Goal: Ask a question

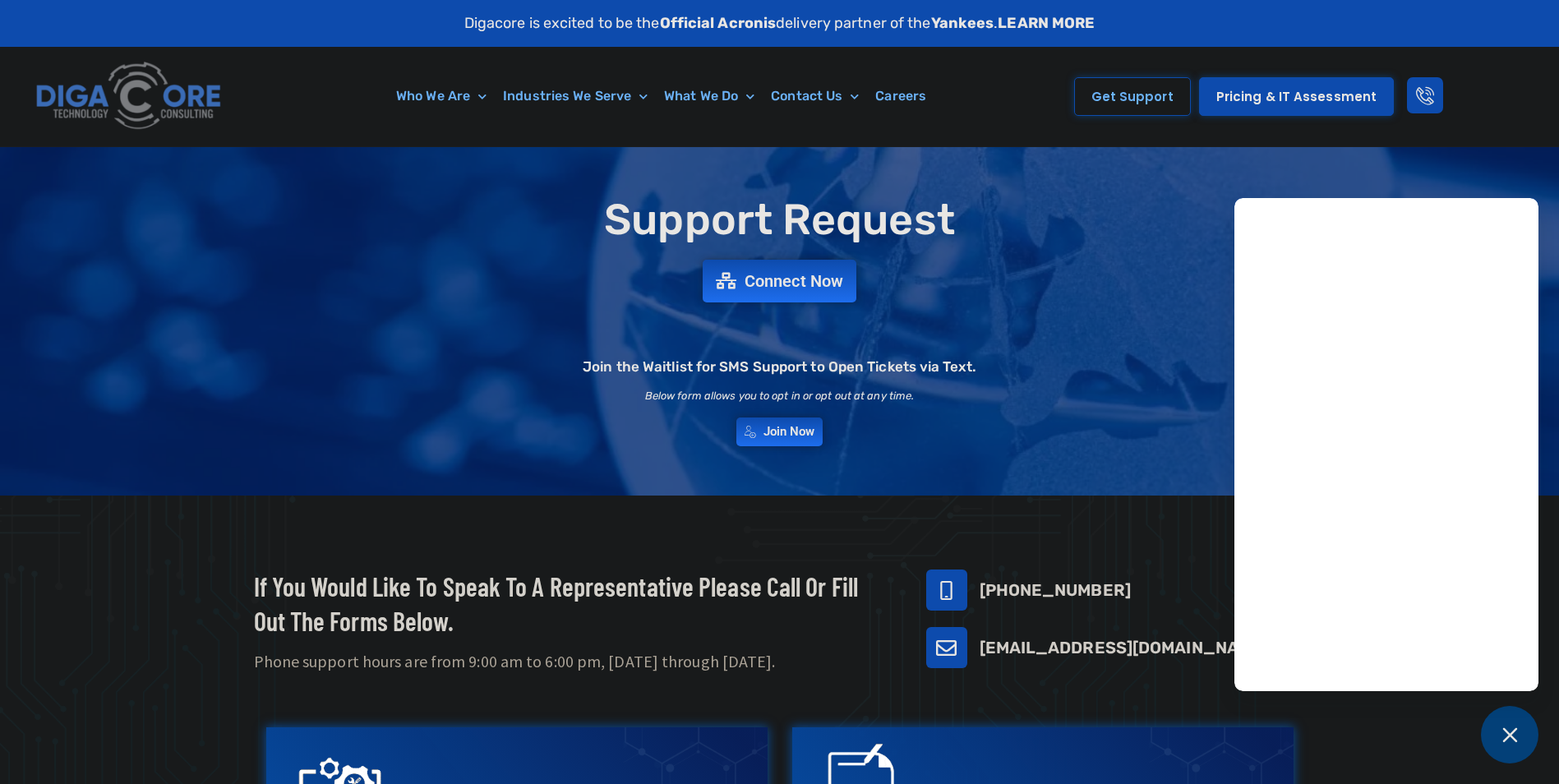
click at [1196, 261] on div "Support Request Connect Now Join the Waitlist for SMS Support to Open Tickets v…" at bounding box center [780, 321] width 1150 height 267
click at [818, 289] on div "Support Request Connect Now Join the Waitlist for SMS Support to Open Tickets v…" at bounding box center [780, 321] width 1150 height 267
drag, startPoint x: 816, startPoint y: 288, endPoint x: 804, endPoint y: 286, distance: 12.2
click at [804, 286] on span "Connect Now" at bounding box center [795, 281] width 108 height 18
click at [1181, 92] on link "Get Support" at bounding box center [1133, 96] width 117 height 39
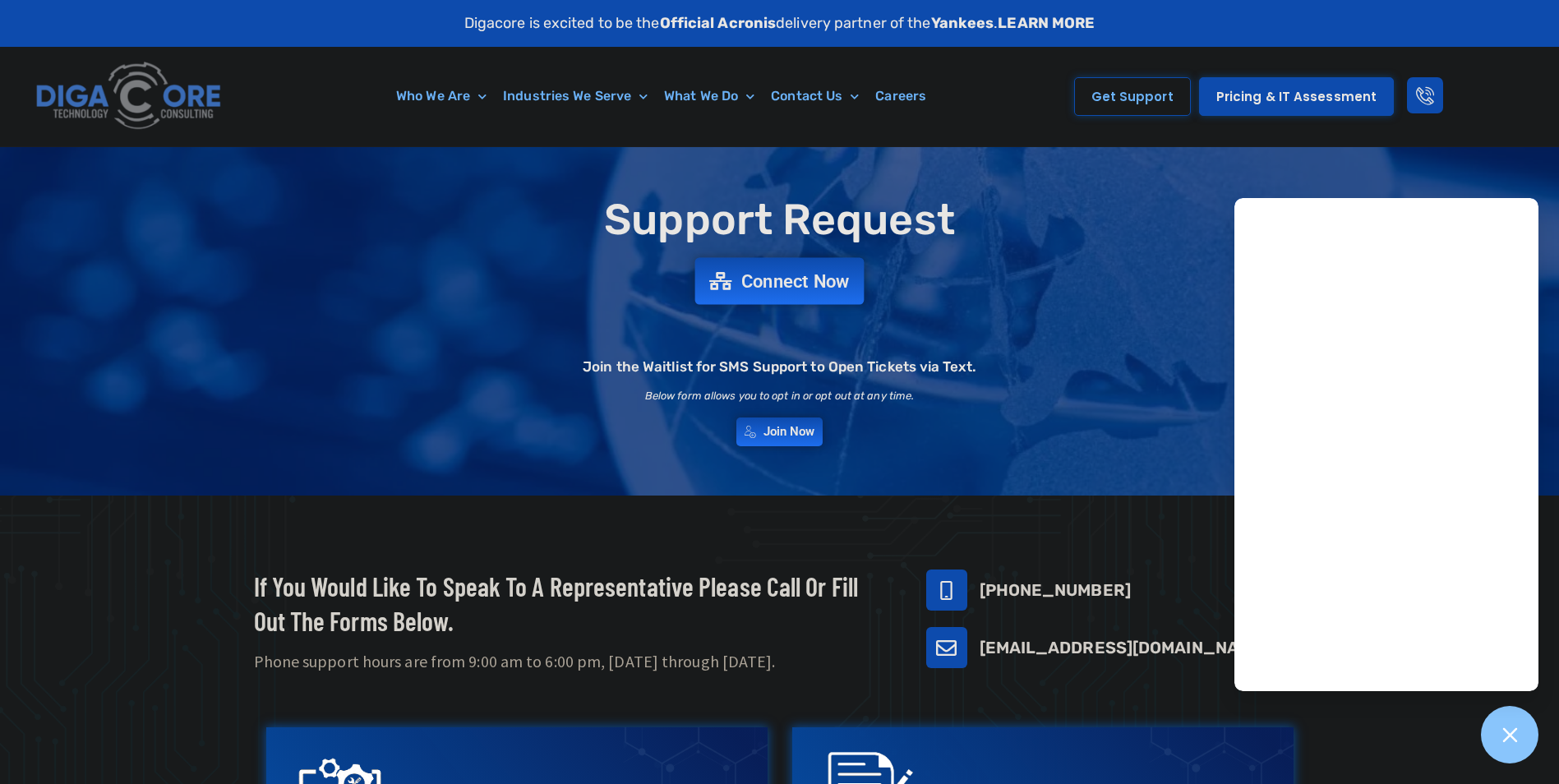
click at [805, 303] on link "Connect Now" at bounding box center [780, 281] width 169 height 47
